Goal: Information Seeking & Learning: Learn about a topic

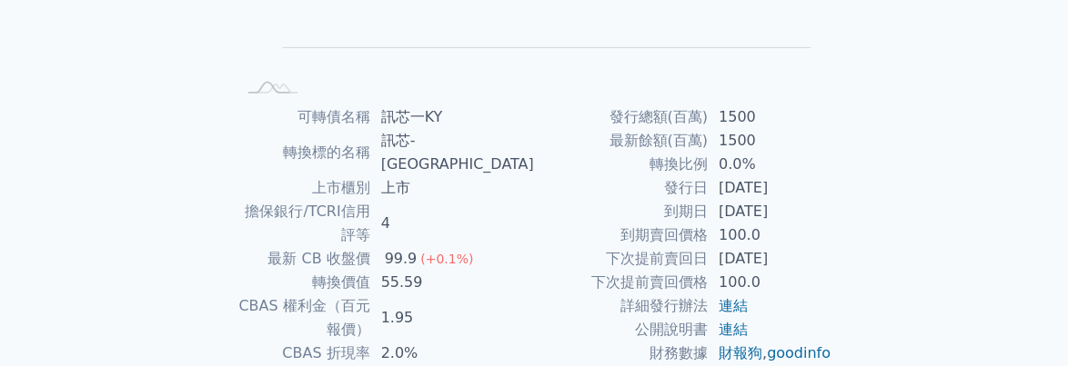
scroll to position [273, 0]
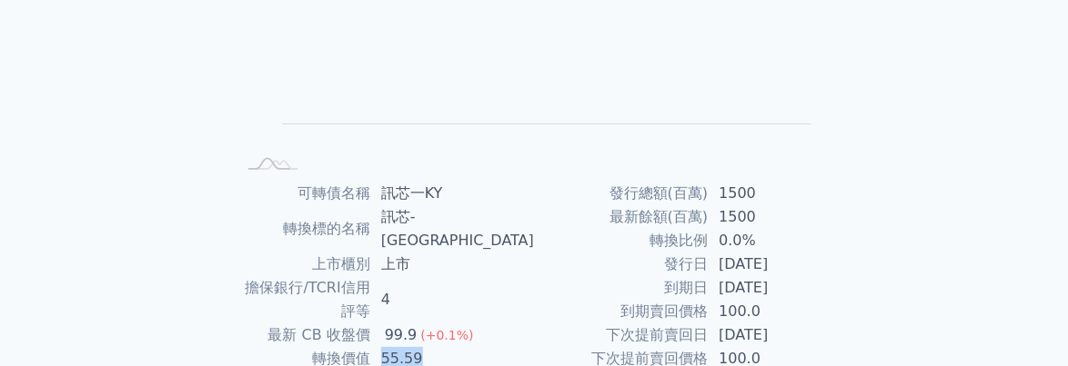
drag, startPoint x: 416, startPoint y: 316, endPoint x: 487, endPoint y: 312, distance: 71.0
click at [487, 347] on td "55.59" at bounding box center [452, 359] width 164 height 24
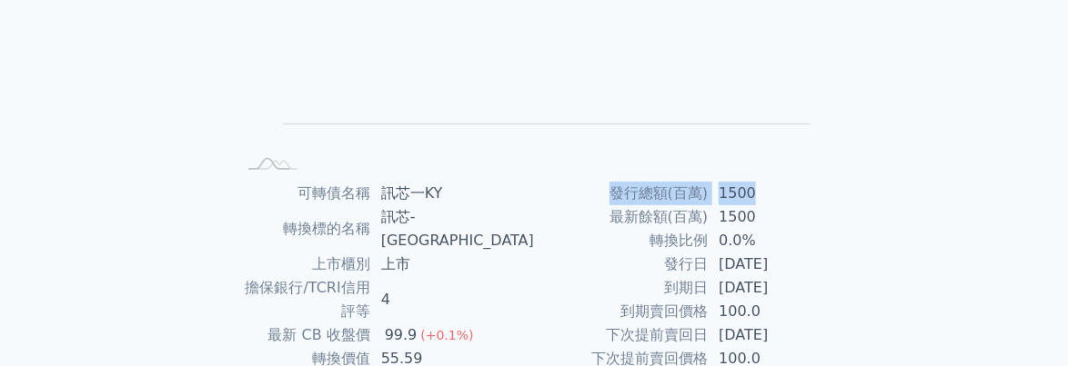
drag, startPoint x: 615, startPoint y: 186, endPoint x: 771, endPoint y: 199, distance: 156.9
click at [771, 199] on tr "發行總額(百萬) 1500" at bounding box center [683, 194] width 298 height 24
click at [771, 199] on td "1500" at bounding box center [770, 194] width 125 height 24
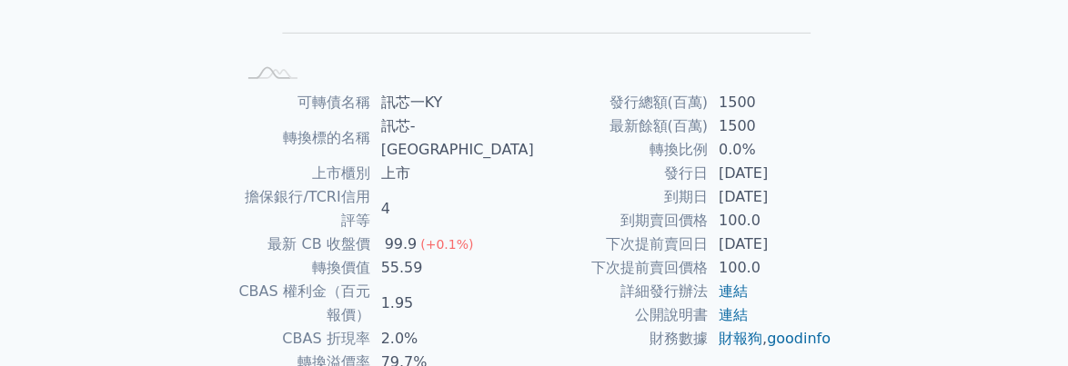
scroll to position [455, 0]
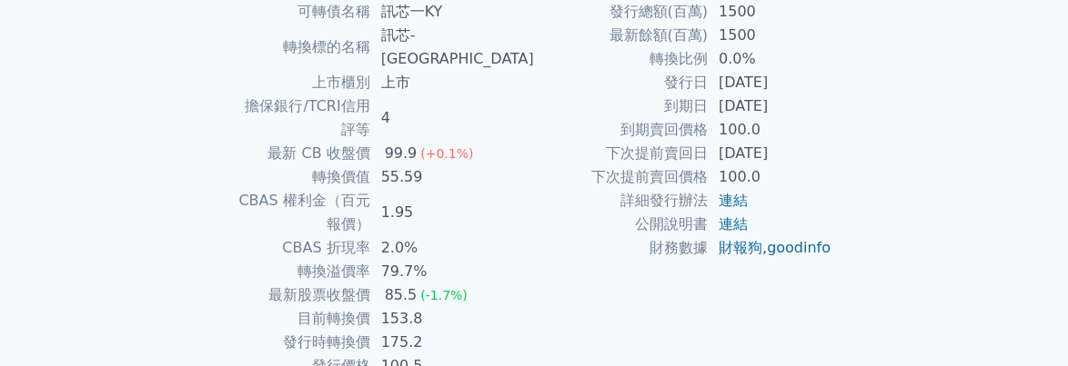
drag, startPoint x: 663, startPoint y: 106, endPoint x: 818, endPoint y: 113, distance: 155.6
click at [818, 113] on tr "到期日 2023-02-12" at bounding box center [683, 107] width 298 height 24
click at [818, 113] on td "[DATE]" at bounding box center [770, 107] width 125 height 24
drag, startPoint x: 419, startPoint y: 251, endPoint x: 474, endPoint y: 251, distance: 54.6
click at [474, 307] on td "153.8" at bounding box center [452, 319] width 164 height 24
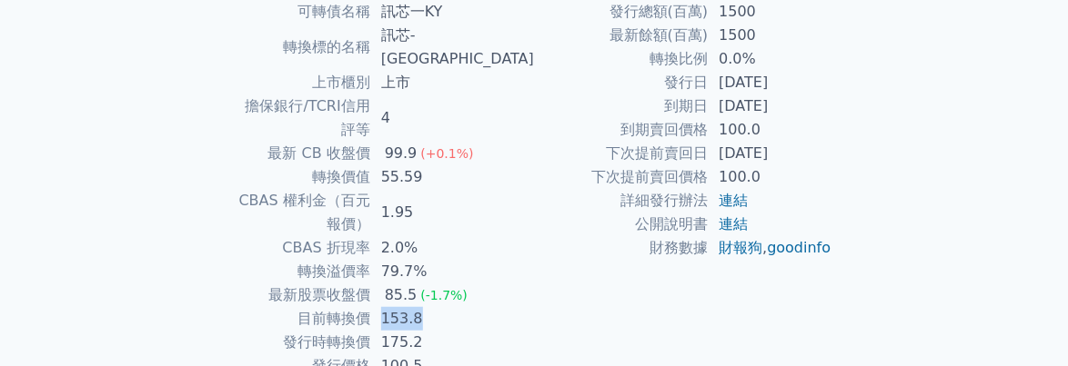
click at [474, 307] on td "153.8" at bounding box center [452, 319] width 164 height 24
drag, startPoint x: 466, startPoint y: 248, endPoint x: 414, endPoint y: 248, distance: 51.8
click at [414, 307] on td "153.8" at bounding box center [452, 319] width 164 height 24
drag, startPoint x: 415, startPoint y: 247, endPoint x: 485, endPoint y: 247, distance: 70.0
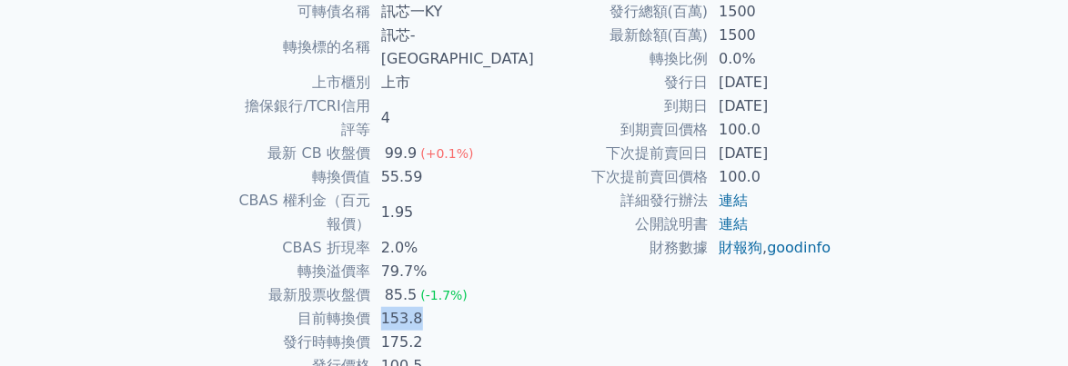
click at [485, 307] on td "153.8" at bounding box center [452, 319] width 164 height 24
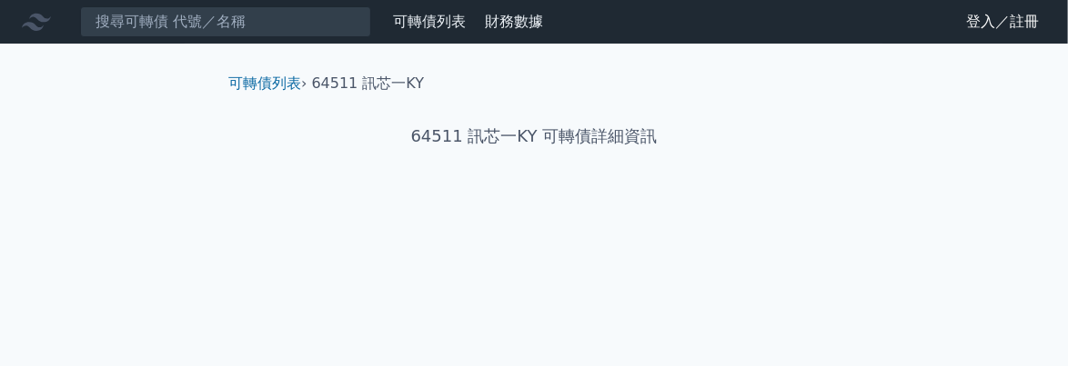
click at [975, 21] on link "登入／註冊" at bounding box center [1002, 21] width 102 height 29
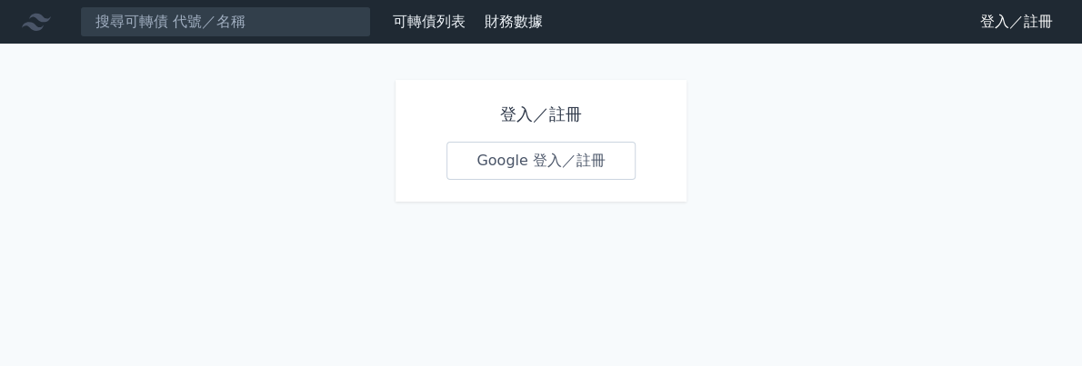
click at [536, 167] on link "Google 登入／註冊" at bounding box center [541, 161] width 189 height 38
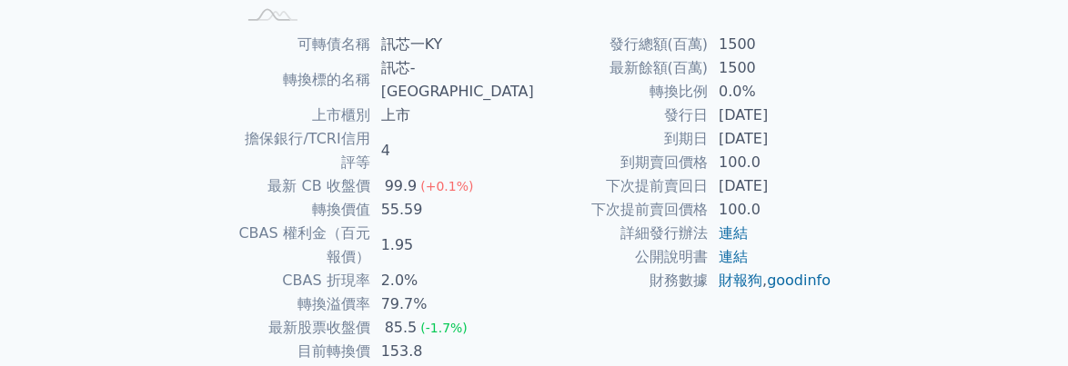
scroll to position [455, 0]
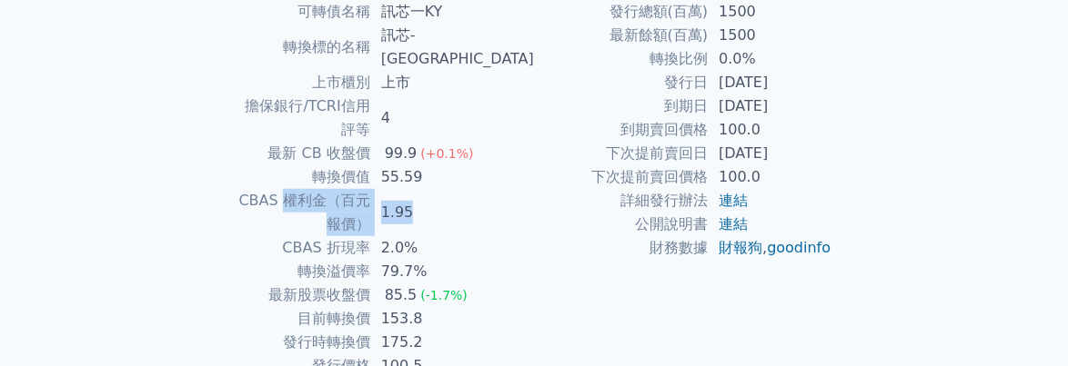
drag, startPoint x: 279, startPoint y: 152, endPoint x: 475, endPoint y: 144, distance: 195.7
click at [475, 189] on tr "CBAS 權利金（百元報價） 1.95" at bounding box center [385, 212] width 298 height 47
click at [475, 189] on td "1.95" at bounding box center [452, 212] width 164 height 47
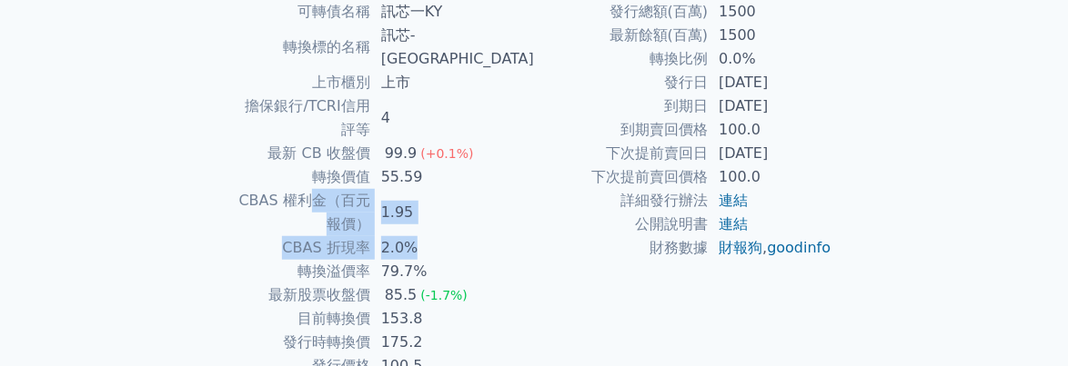
drag, startPoint x: 316, startPoint y: 165, endPoint x: 505, endPoint y: 167, distance: 188.3
click at [505, 167] on tbody "可轉債名稱 訊芯一KY 轉換標的名稱 訊芯-KY 上市櫃別 上市 擔保銀行/TCRI信用評等 4 最新 CB 收盤價 99.9 (+0.1%) 轉換價值 55…" at bounding box center [385, 189] width 298 height 378
click at [505, 236] on td "2.0%" at bounding box center [452, 248] width 164 height 24
drag, startPoint x: 411, startPoint y: 175, endPoint x: 316, endPoint y: 175, distance: 95.5
click at [316, 236] on tr "CBAS 折現率 2.0%" at bounding box center [385, 248] width 298 height 24
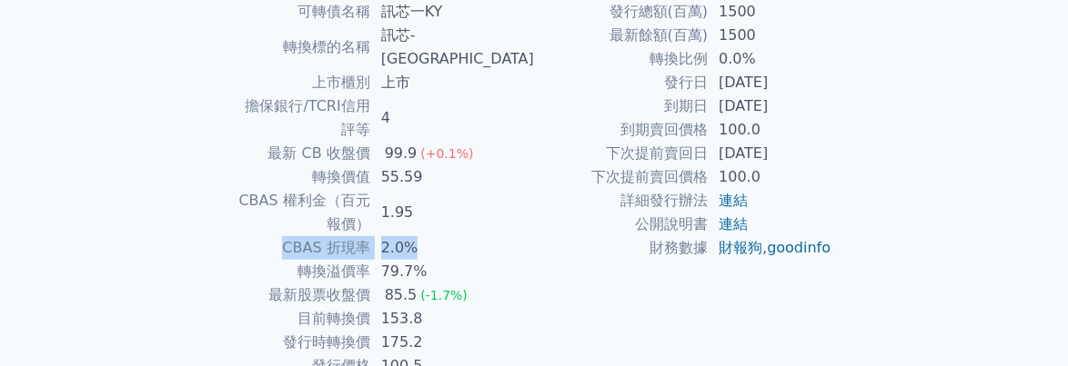
click at [316, 236] on td "CBAS 折現率" at bounding box center [303, 248] width 135 height 24
drag, startPoint x: 319, startPoint y: 187, endPoint x: 521, endPoint y: 188, distance: 201.9
click at [521, 188] on tbody "可轉債名稱 訊芯一KY 轉換標的名稱 訊芯-KY 上市櫃別 上市 擔保銀行/TCRI信用評等 4 最新 CB 收盤價 99.9 (+0.1%) 轉換價值 55…" at bounding box center [385, 189] width 298 height 378
click at [521, 260] on td "79.7%" at bounding box center [452, 272] width 164 height 24
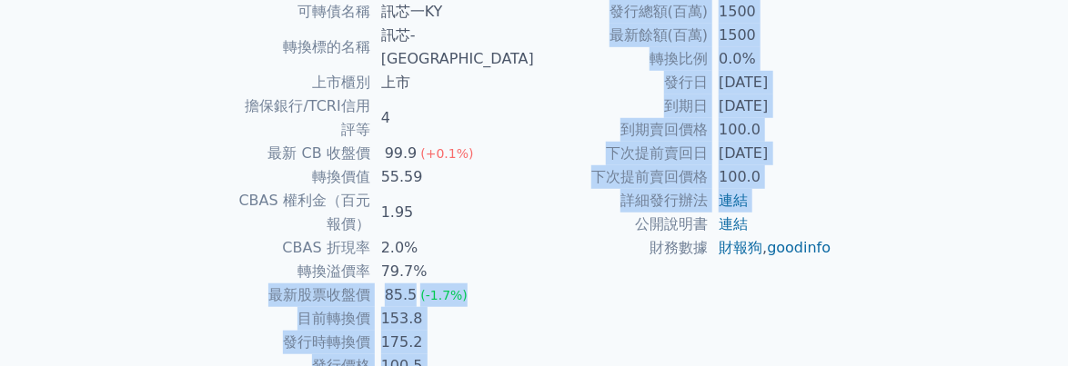
drag, startPoint x: 280, startPoint y: 219, endPoint x: 537, endPoint y: 221, distance: 257.4
click at [537, 221] on div "可轉債名稱 訊芯一KY 轉換標的名稱 訊芯-KY 上市櫃別 上市 擔保銀行/TCRI信用評等 4 最新 CB 收盤價 99.9 (+0.1%) 轉換價值 55…" at bounding box center [534, 189] width 640 height 378
click at [537, 221] on td "公開說明書" at bounding box center [621, 225] width 174 height 24
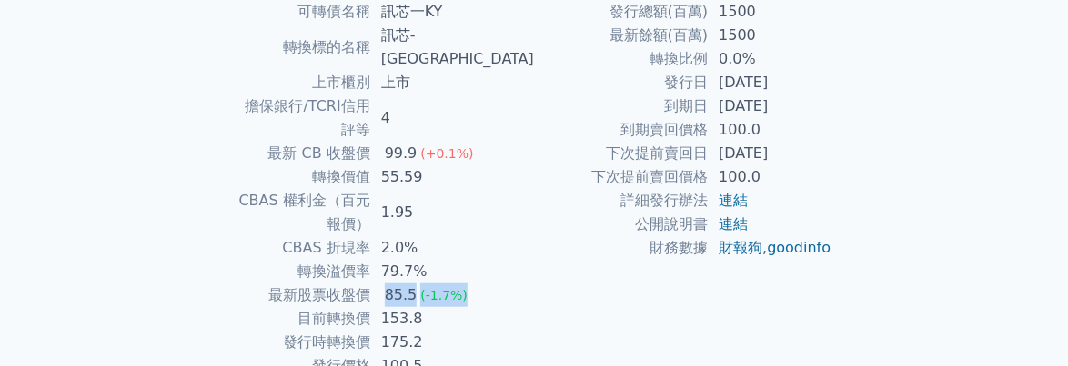
drag, startPoint x: 415, startPoint y: 224, endPoint x: 526, endPoint y: 221, distance: 111.0
click at [526, 284] on td "85.5 (-1.7%)" at bounding box center [452, 296] width 164 height 24
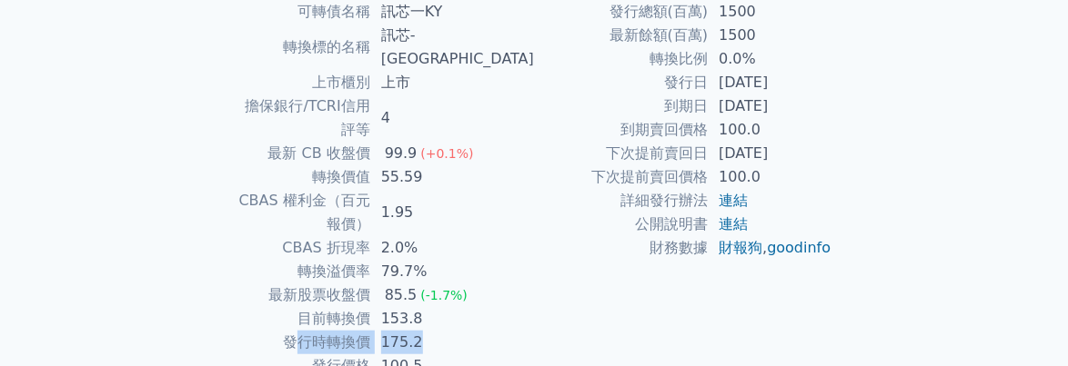
drag, startPoint x: 337, startPoint y: 269, endPoint x: 492, endPoint y: 270, distance: 154.6
click at [492, 331] on tr "發行時轉換價 175.2" at bounding box center [385, 343] width 298 height 24
click at [492, 331] on td "175.2" at bounding box center [452, 343] width 164 height 24
drag, startPoint x: 356, startPoint y: 294, endPoint x: 507, endPoint y: 290, distance: 150.1
click at [507, 355] on tr "發行價格 100.5" at bounding box center [385, 367] width 298 height 24
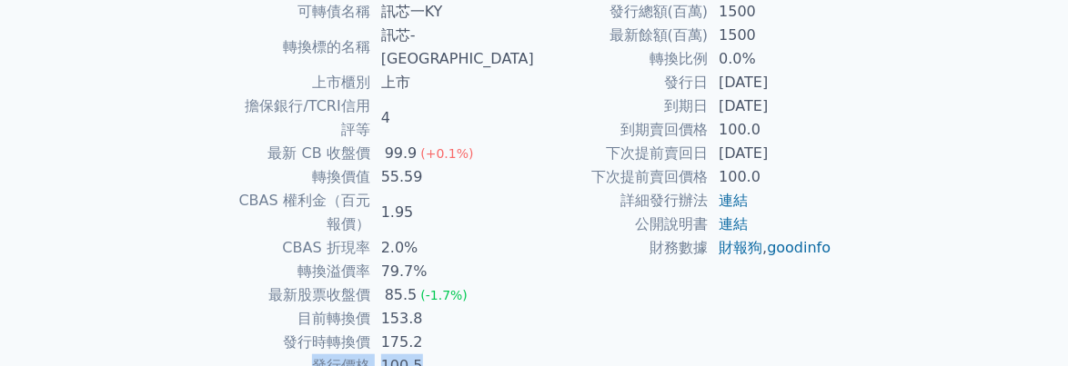
click at [507, 355] on td "100.5" at bounding box center [452, 367] width 164 height 24
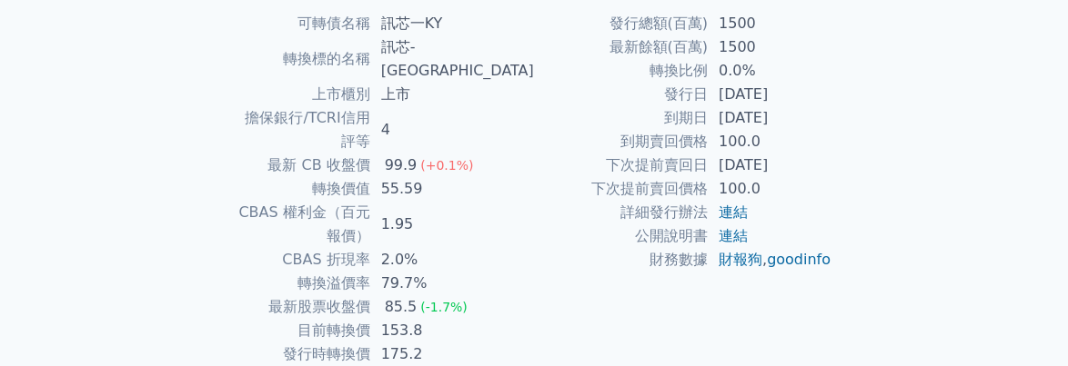
scroll to position [364, 0]
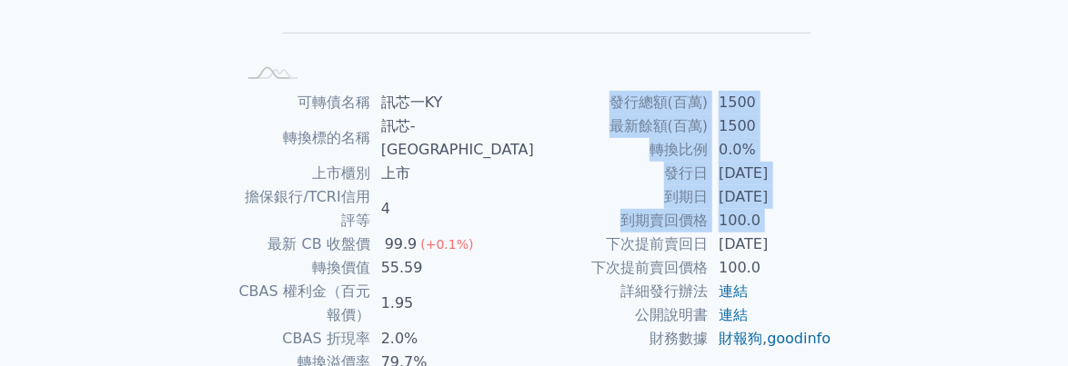
drag, startPoint x: 611, startPoint y: 246, endPoint x: 848, endPoint y: 242, distance: 236.5
click at [848, 242] on div "可轉債名稱 訊芯一KY 轉換標的名稱 訊芯-KY 上市櫃別 上市 擔保銀行/TCRI信用評等 4 最新 CB 收盤價 99.9 (+0.1%) 轉換價值 55…" at bounding box center [534, 280] width 640 height 378
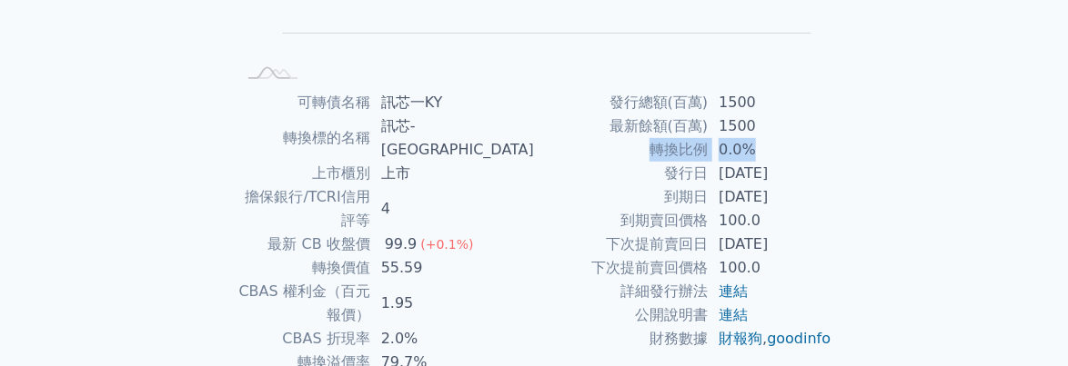
drag, startPoint x: 640, startPoint y: 148, endPoint x: 790, endPoint y: 152, distance: 150.1
click at [790, 152] on tr "轉換比例 0.0%" at bounding box center [683, 150] width 298 height 24
click at [790, 152] on td "0.0%" at bounding box center [770, 150] width 125 height 24
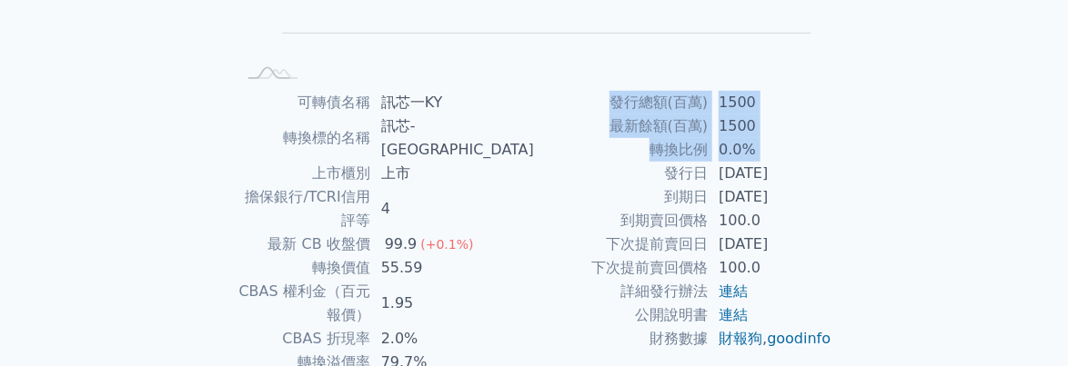
drag, startPoint x: 726, startPoint y: 176, endPoint x: 835, endPoint y: 186, distance: 109.6
click at [835, 186] on div "可轉債名稱 訊芯一KY 轉換標的名稱 訊芯-KY 上市櫃別 上市 擔保銀行/TCRI信用評等 4 最新 CB 收盤價 99.9 (+0.1%) 轉換價值 55…" at bounding box center [534, 280] width 640 height 378
click at [829, 205] on td "[DATE]" at bounding box center [770, 198] width 125 height 24
